Goal: Transaction & Acquisition: Purchase product/service

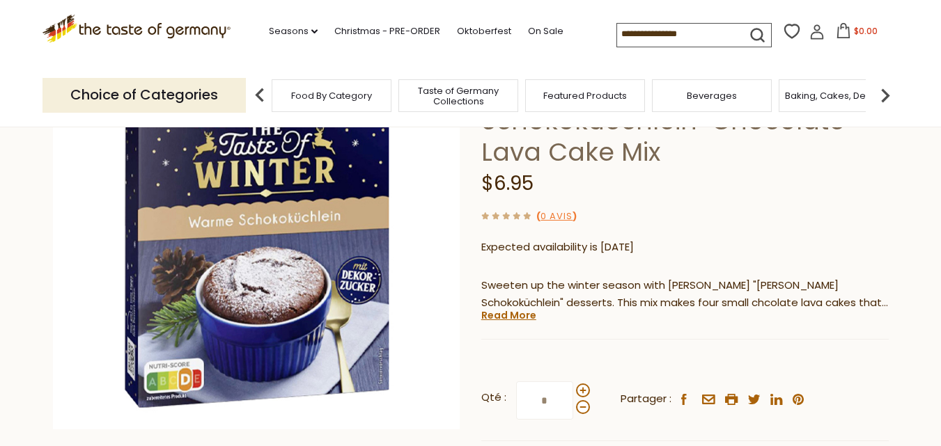
scroll to position [182, 0]
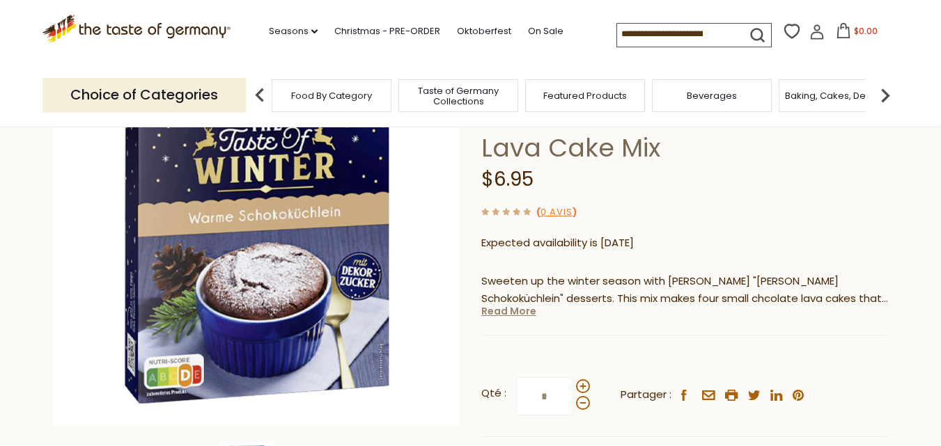
click at [520, 304] on link "Read More" at bounding box center [508, 311] width 55 height 14
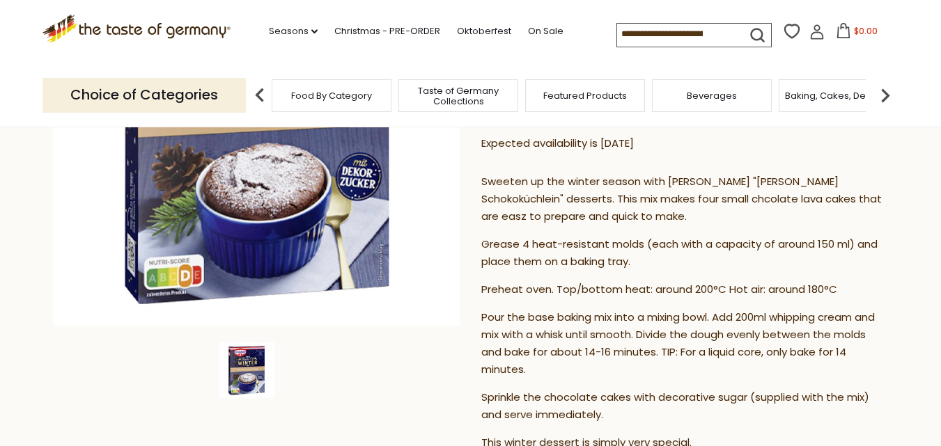
scroll to position [259, 0]
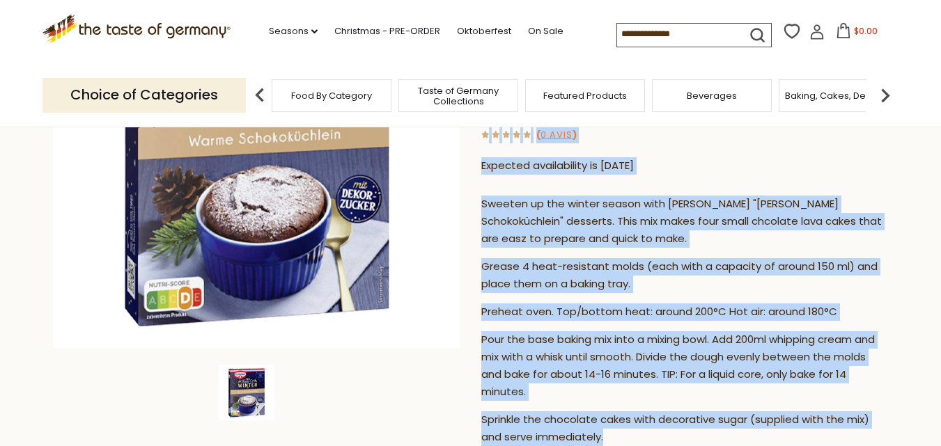
drag, startPoint x: 478, startPoint y: 304, endPoint x: 612, endPoint y: 407, distance: 169.2
click at [612, 407] on div "Accueil Christmas - PRE-ORDER Christmas Baking & Spices Dr. Oetker "Warme Schok…" at bounding box center [470, 308] width 857 height 824
copy div "Dr. Oetker Dr. Oetker "Warme Schokokuechlein" Chocolate Lava Cake Mix $6.95 ( 0…"
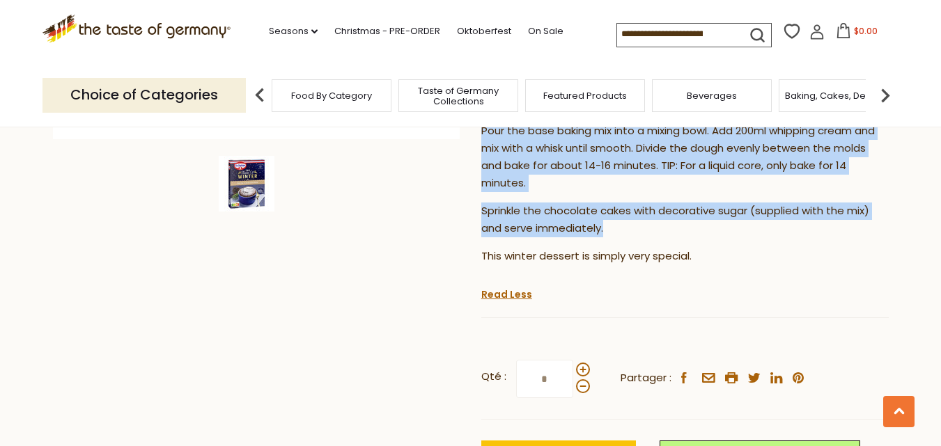
scroll to position [0, 0]
